Goal: Task Accomplishment & Management: Use online tool/utility

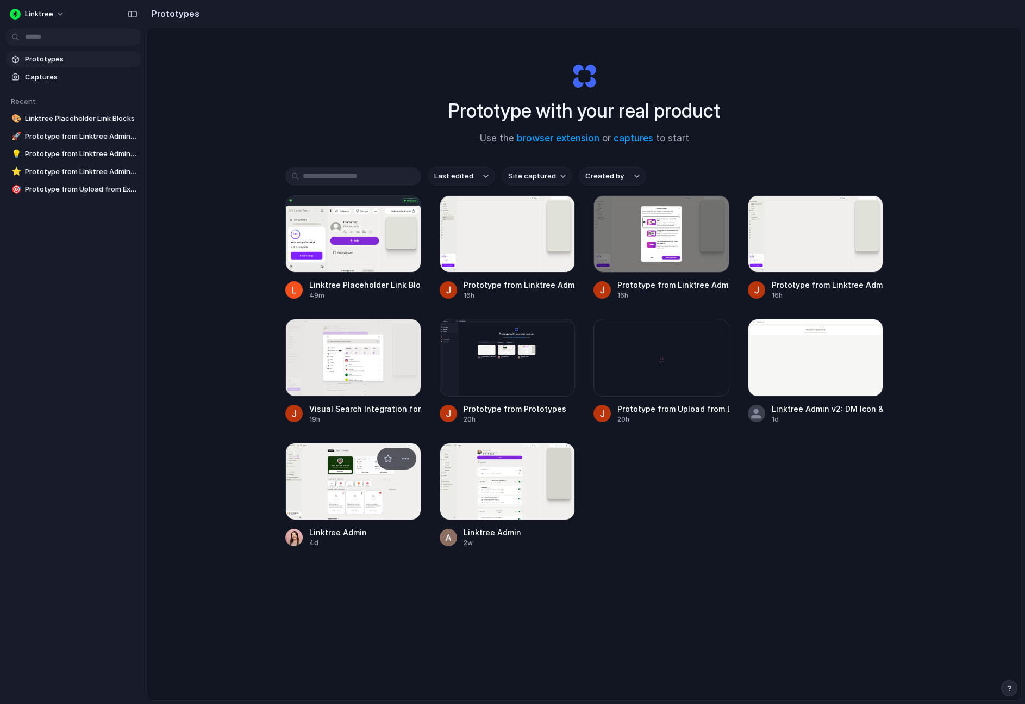
click at [358, 516] on div at bounding box center [353, 481] width 136 height 77
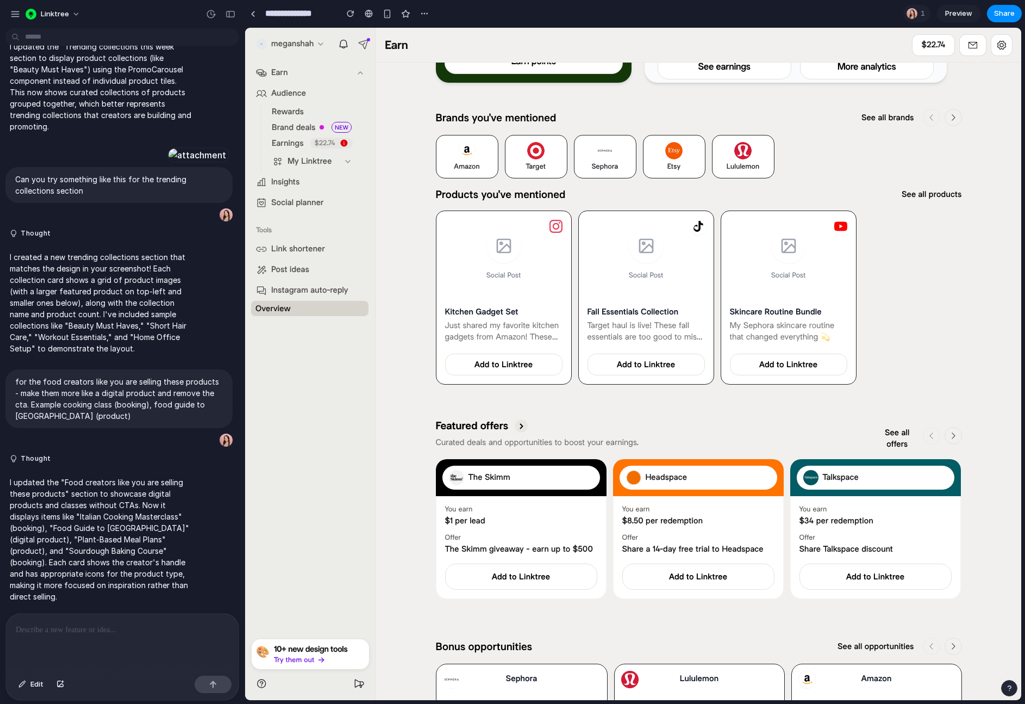
scroll to position [182, 0]
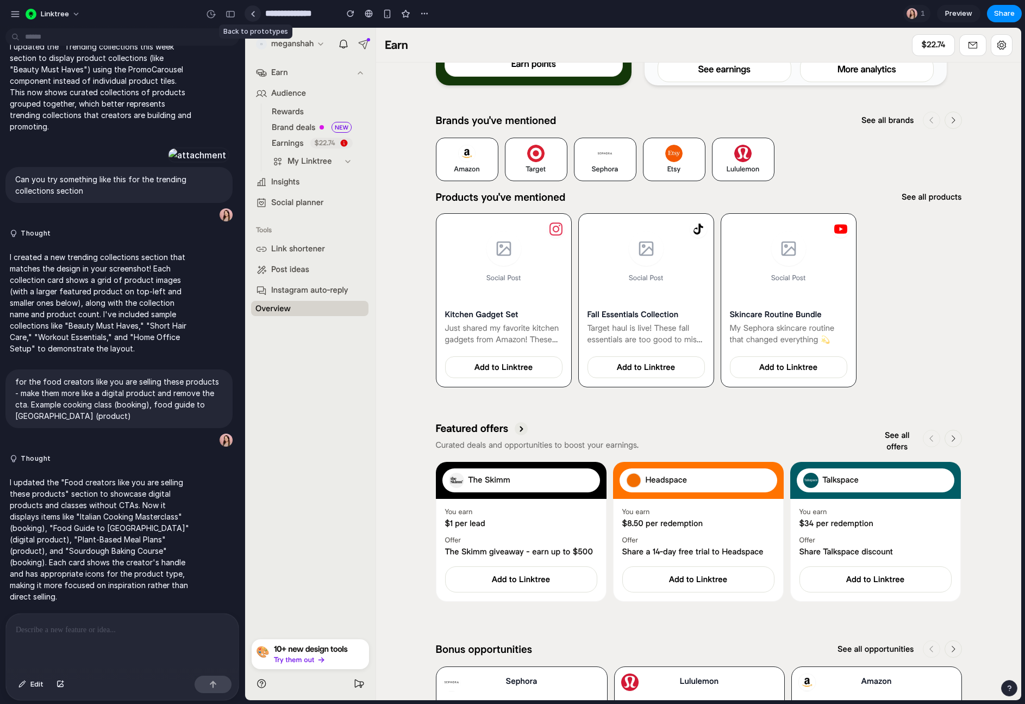
click at [251, 17] on link at bounding box center [253, 13] width 16 height 16
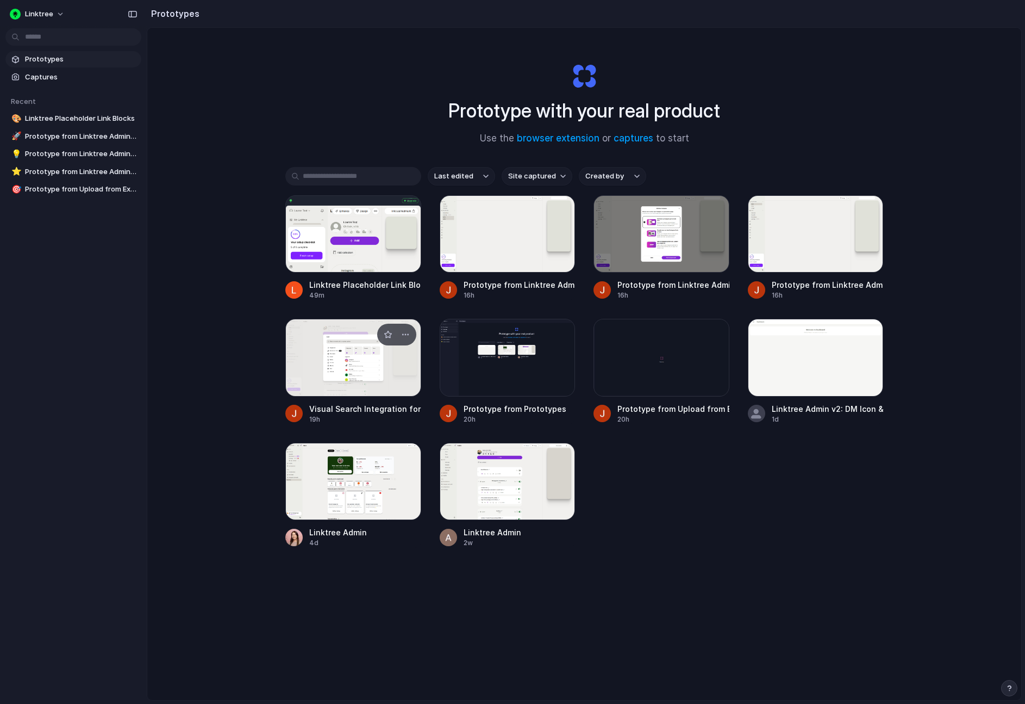
click at [385, 369] on div at bounding box center [353, 357] width 136 height 77
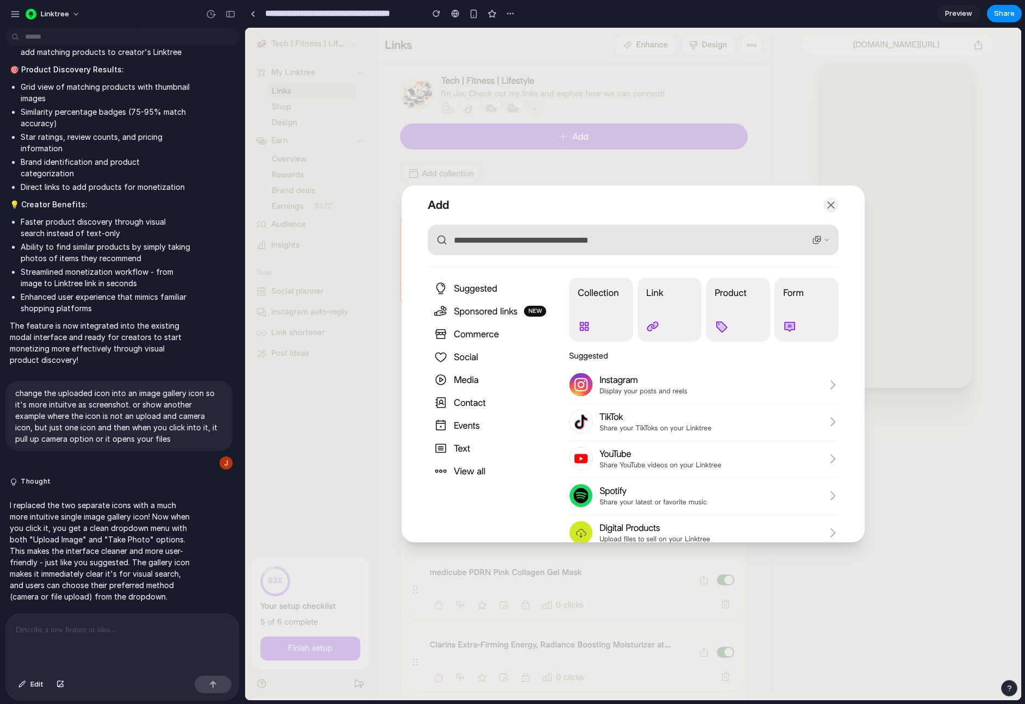
click at [823, 236] on button "button" at bounding box center [821, 239] width 26 height 17
click at [835, 355] on p "Suggested" at bounding box center [704, 355] width 270 height 11
